Goal: Navigation & Orientation: Find specific page/section

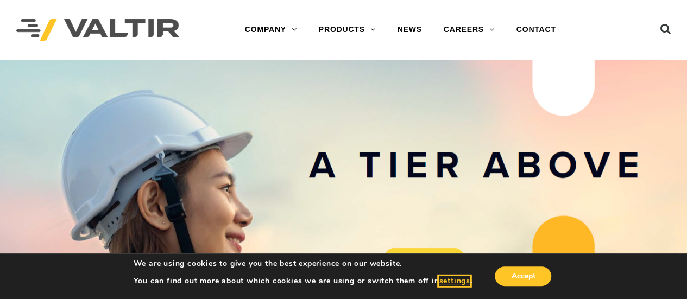
click at [454, 282] on button "settings" at bounding box center [454, 282] width 31 height 10
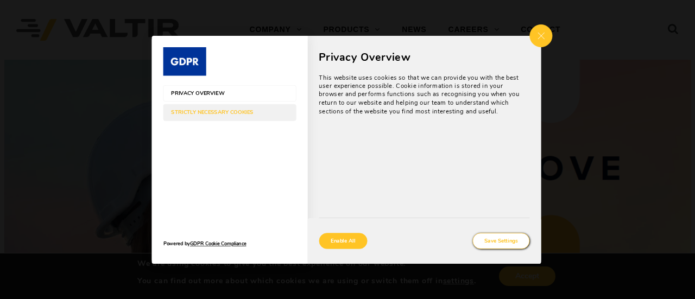
click at [485, 241] on button "Save Settings" at bounding box center [501, 241] width 57 height 16
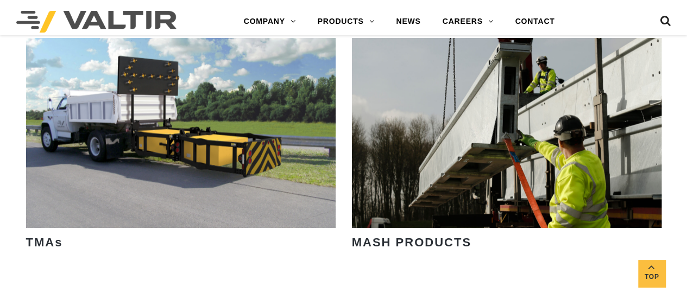
scroll to position [1521, 0]
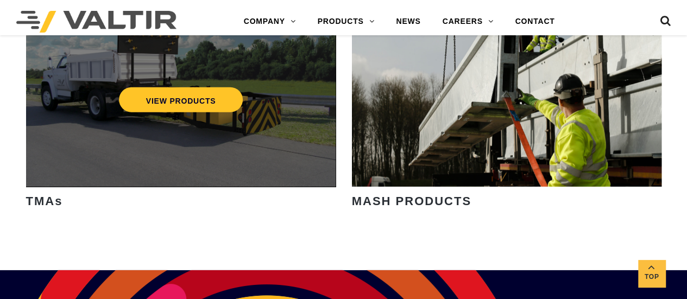
click at [91, 120] on div "VIEW PRODUCTS" at bounding box center [181, 92] width 310 height 190
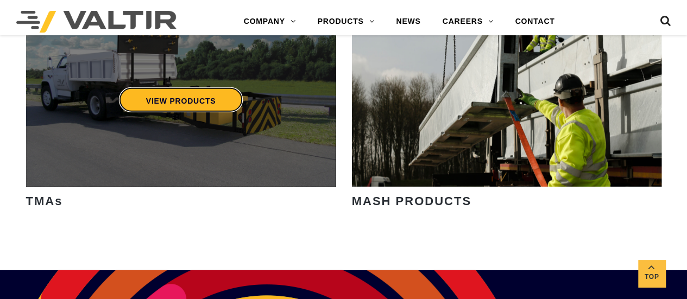
click at [164, 98] on link "VIEW PRODUCTS" at bounding box center [180, 99] width 124 height 25
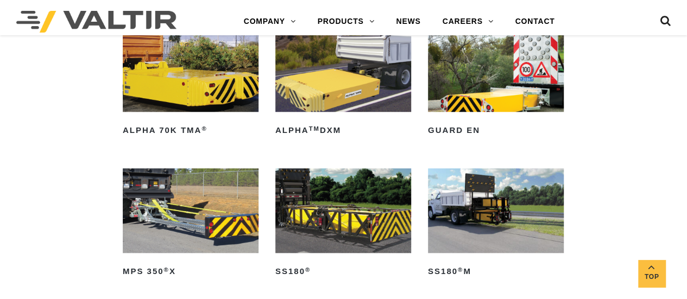
scroll to position [435, 0]
